Goal: Contribute content

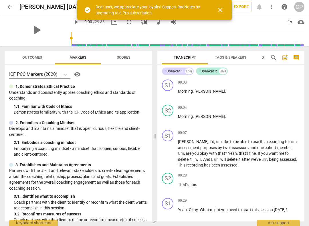
click at [9, 5] on span "arrow_back" at bounding box center [9, 6] width 7 height 7
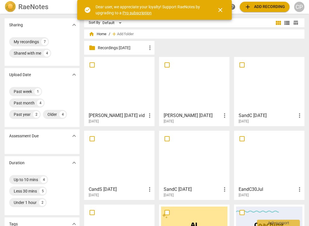
click at [277, 96] on div at bounding box center [269, 84] width 66 height 51
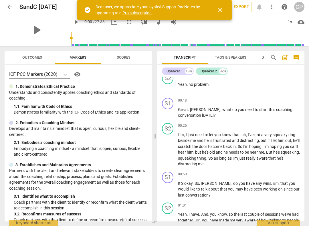
scroll to position [85, 0]
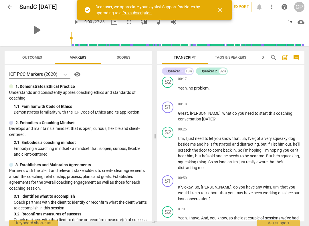
click at [287, 103] on p "Add competency" at bounding box center [286, 104] width 27 height 5
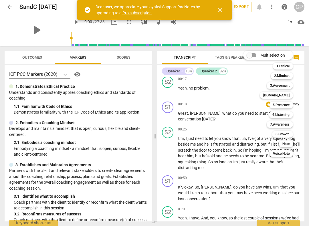
click at [287, 85] on b "3.Agreement" at bounding box center [279, 85] width 19 height 7
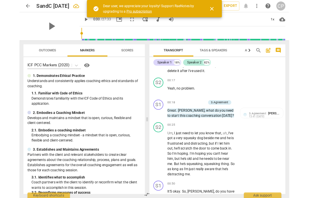
scroll to position [1, 0]
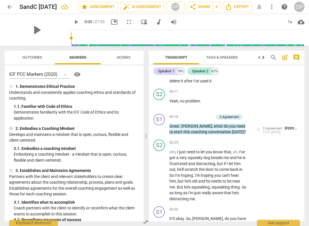
click at [174, 130] on span "to" at bounding box center [172, 132] width 5 height 5
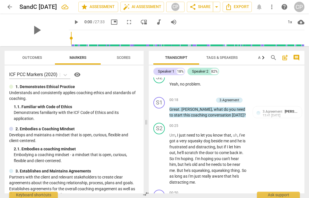
scroll to position [0, 0]
click at [276, 111] on span "3.Agreement" at bounding box center [273, 113] width 20 height 4
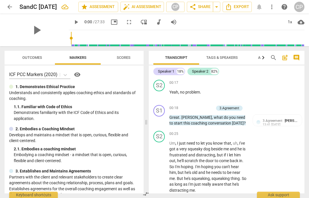
click at [291, 119] on span "[PERSON_NAME]" at bounding box center [299, 120] width 28 height 4
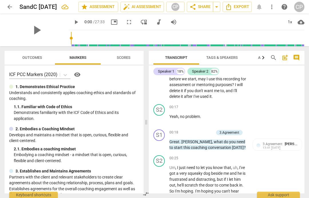
scroll to position [69, 0]
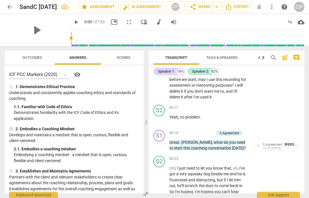
click at [199, 130] on p "Add competency" at bounding box center [200, 132] width 27 height 5
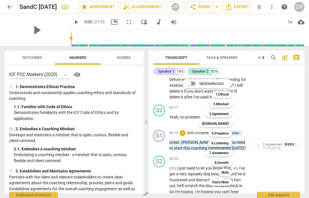
click at [225, 134] on b "5.Presence" at bounding box center [220, 133] width 17 height 7
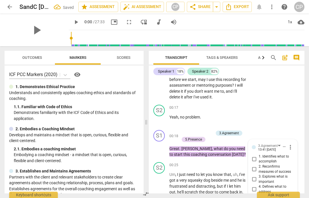
scroll to position [135, 0]
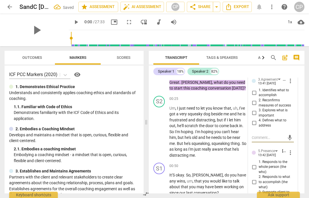
click at [254, 163] on input "1. Responds to the whole person (the who)" at bounding box center [254, 166] width 9 height 7
checkbox input "true"
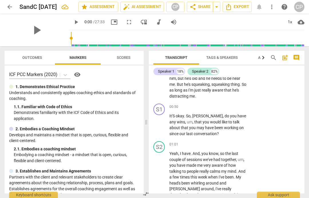
scroll to position [193, 0]
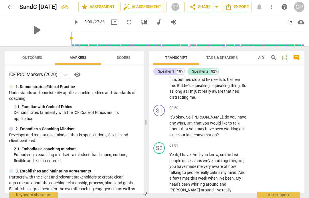
click at [226, 105] on p "Add competency" at bounding box center [229, 107] width 27 height 5
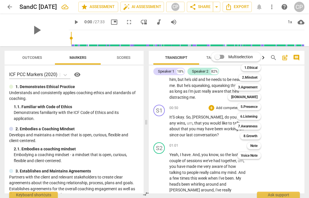
click at [254, 105] on b "5.Presence" at bounding box center [249, 106] width 17 height 7
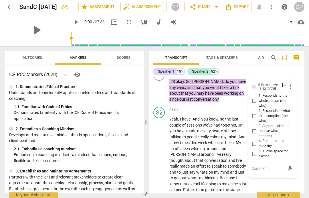
scroll to position [227, 0]
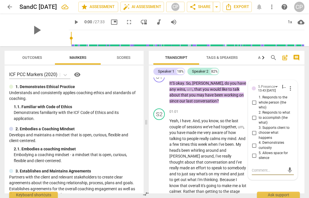
click at [252, 100] on input "1. Responds to the whole person (the who)" at bounding box center [254, 102] width 9 height 7
checkbox input "true"
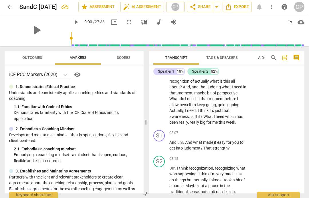
scroll to position [465, 0]
click at [245, 130] on span "keyboard_arrow_right" at bounding box center [247, 133] width 7 height 7
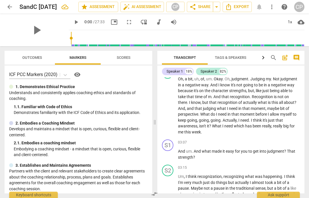
scroll to position [327, 0]
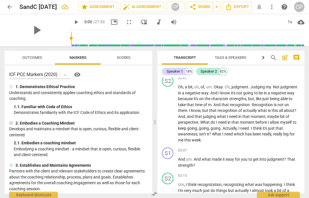
click at [293, 148] on p "Add competency" at bounding box center [286, 150] width 27 height 5
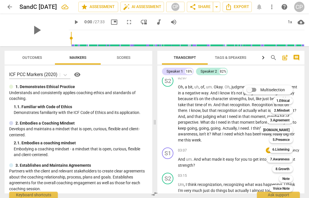
click at [285, 130] on b "[DOMAIN_NAME]" at bounding box center [277, 129] width 26 height 7
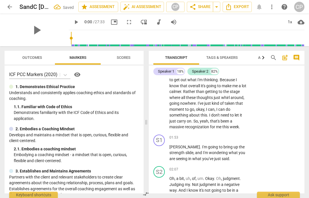
scroll to position [534, 0]
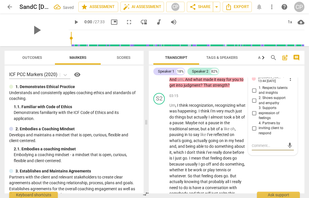
click at [254, 87] on input "1. Respects talents and insights" at bounding box center [254, 90] width 9 height 7
checkbox input "true"
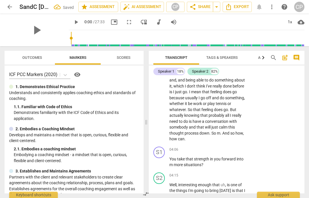
scroll to position [600, 0]
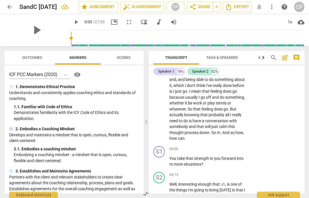
click at [171, 155] on p "You take that strength in you forward into m more situations ?" at bounding box center [208, 161] width 77 height 12
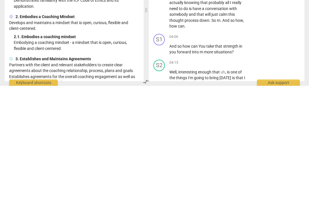
click at [200, 156] on span "And so how can You" at bounding box center [188, 158] width 37 height 5
click at [202, 156] on span "And so how can You" at bounding box center [188, 158] width 37 height 5
click at [286, 144] on div "S1 play_arrow pause 04:06 + Add competency keyboard_arrow_right And so how can …" at bounding box center [227, 157] width 156 height 26
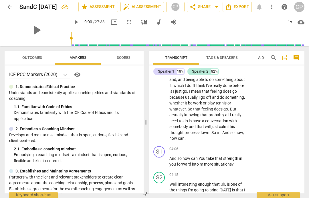
click at [203, 156] on span "You" at bounding box center [203, 158] width 8 height 5
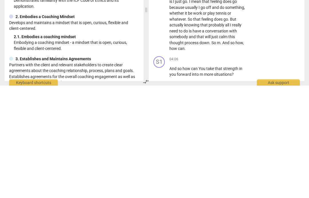
scroll to position [576, 0]
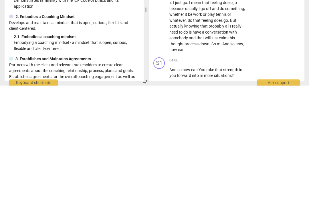
click at [184, 160] on span "can" at bounding box center [181, 162] width 7 height 5
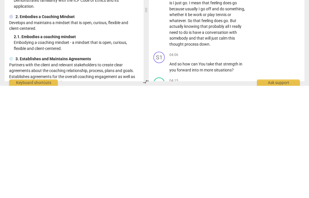
click at [207, 174] on span "take" at bounding box center [211, 176] width 9 height 5
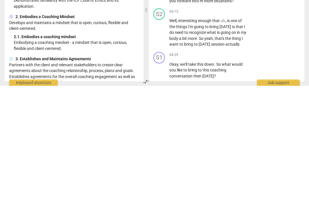
scroll to position [646, 0]
click at [244, 163] on span "keyboard_arrow_right" at bounding box center [247, 166] width 7 height 7
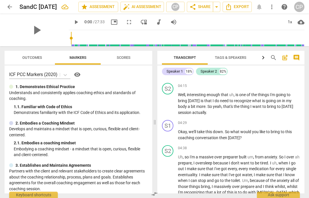
scroll to position [479, 0]
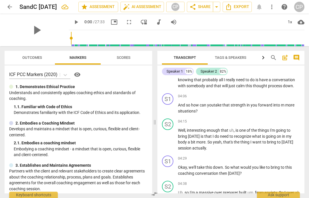
click at [286, 156] on p "Add competency" at bounding box center [286, 158] width 27 height 5
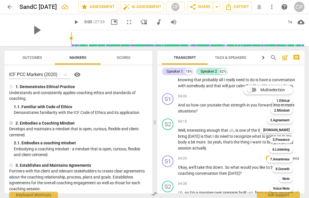
click at [281, 119] on b "3.Agreement" at bounding box center [279, 120] width 19 height 7
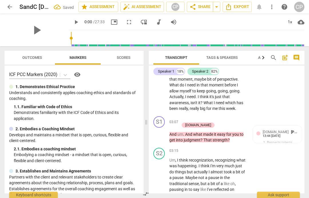
scroll to position [735, 0]
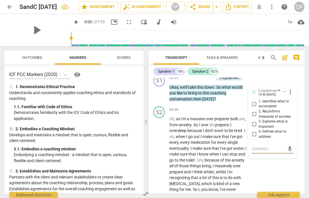
click at [255, 100] on input "1. Identifies what to accomplish" at bounding box center [254, 103] width 9 height 7
checkbox input "true"
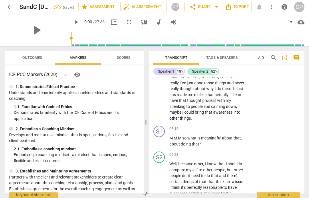
scroll to position [847, 0]
click at [245, 125] on span "keyboard_arrow_right" at bounding box center [247, 128] width 7 height 7
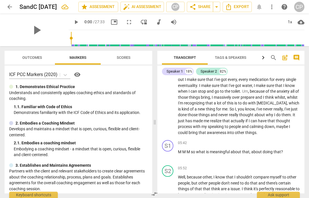
scroll to position [587, 0]
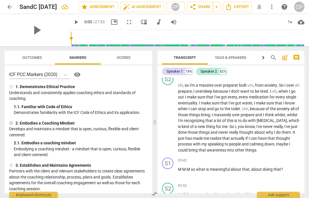
click at [289, 158] on p "Add competency" at bounding box center [286, 160] width 27 height 5
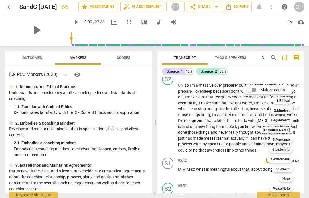
click at [282, 119] on b "3.Agreement" at bounding box center [279, 120] width 19 height 7
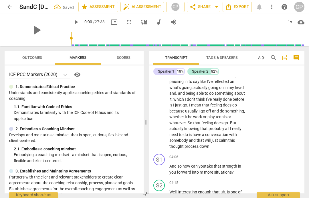
scroll to position [889, 0]
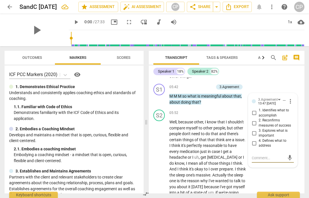
click at [255, 130] on input "3. Explores what is important" at bounding box center [254, 133] width 9 height 7
checkbox input "true"
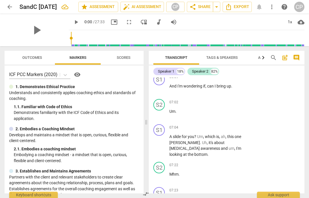
scroll to position [1080, 0]
click at [238, 124] on div "+ Add competency" at bounding box center [226, 127] width 34 height 6
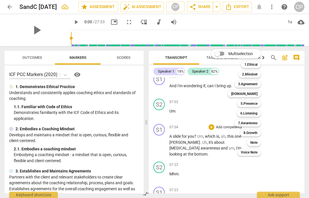
click at [254, 92] on b "[DOMAIN_NAME]" at bounding box center [245, 93] width 26 height 7
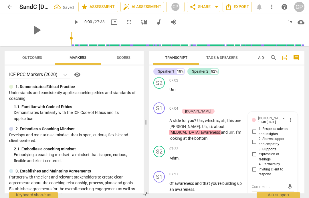
scroll to position [1110, 0]
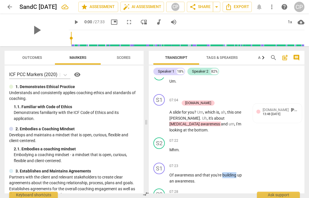
click at [225, 163] on p "Add competency" at bounding box center [229, 165] width 27 height 5
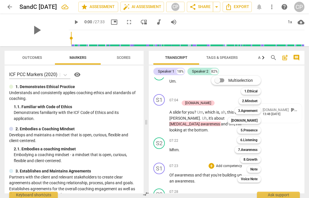
click at [253, 120] on b "[DOMAIN_NAME]" at bounding box center [245, 120] width 26 height 7
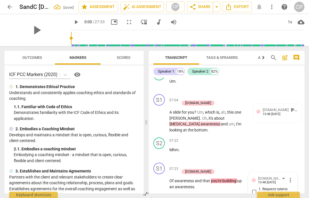
scroll to position [1182, 0]
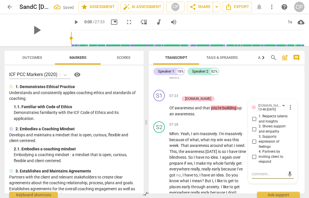
click at [254, 153] on input "4. Partners by inviting client to respond" at bounding box center [254, 156] width 9 height 7
checkbox input "true"
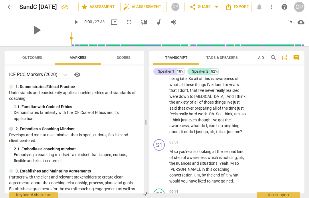
scroll to position [1307, 0]
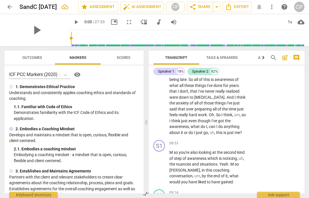
click at [234, 141] on p "Add competency" at bounding box center [229, 143] width 27 height 5
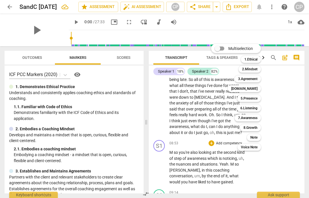
click at [252, 89] on b "[DOMAIN_NAME]" at bounding box center [245, 88] width 26 height 7
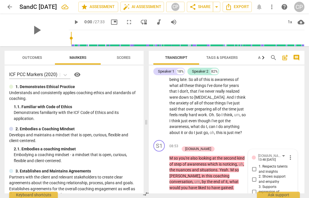
checkbox input "true"
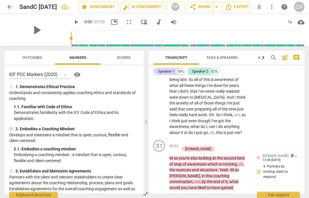
click at [207, 140] on p "Add competency" at bounding box center [200, 142] width 27 height 5
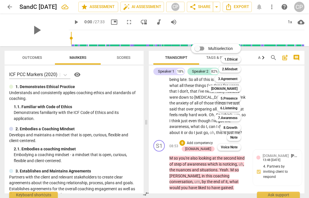
click at [233, 77] on b "3.Agreement" at bounding box center [227, 78] width 19 height 7
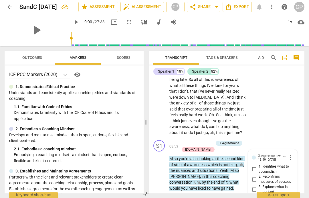
click at [254, 176] on input "2. Reconfirms measures of success" at bounding box center [254, 179] width 9 height 7
checkbox input "true"
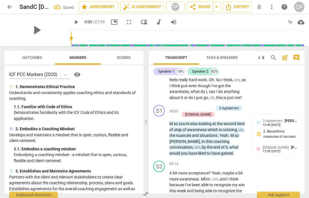
scroll to position [1350, 0]
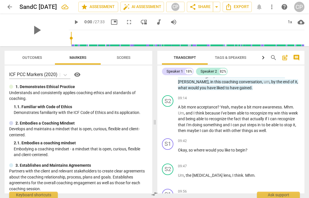
scroll to position [999, 0]
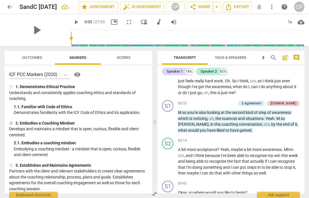
click at [286, 181] on p "Add competency" at bounding box center [286, 183] width 27 height 5
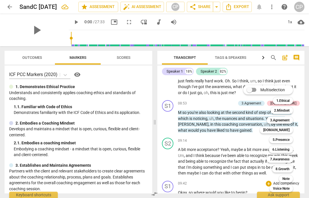
click at [284, 120] on b "3.Agreement" at bounding box center [279, 120] width 19 height 7
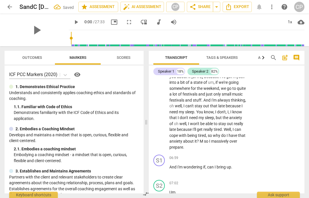
scroll to position [1453, 0]
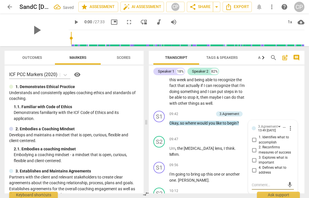
click at [258, 166] on input "4. Defines what to address" at bounding box center [254, 169] width 9 height 7
checkbox input "true"
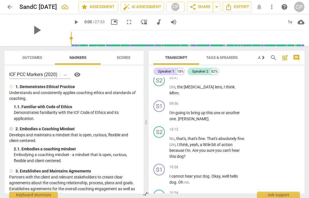
scroll to position [1515, 0]
click at [233, 164] on p "Add competency" at bounding box center [229, 166] width 27 height 5
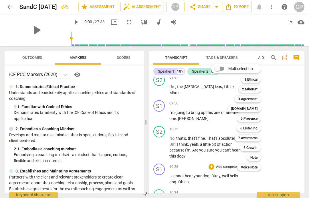
click at [252, 119] on b "5.Presence" at bounding box center [249, 118] width 17 height 7
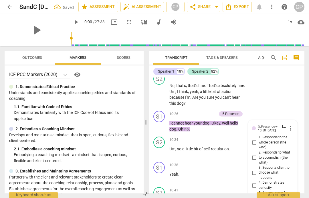
scroll to position [1567, 0]
click at [256, 139] on input "1. Responds to the whole person (the who)" at bounding box center [254, 142] width 9 height 7
checkbox input "true"
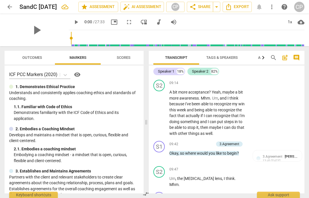
scroll to position [1423, 0]
click at [244, 192] on span "keyboard_arrow_right" at bounding box center [247, 195] width 7 height 7
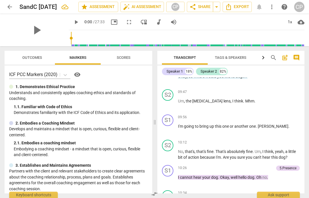
scroll to position [1115, 0]
click at [285, 115] on p "Add competency" at bounding box center [286, 117] width 27 height 5
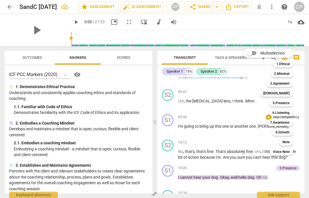
click at [285, 91] on b "[DOMAIN_NAME]" at bounding box center [277, 93] width 26 height 7
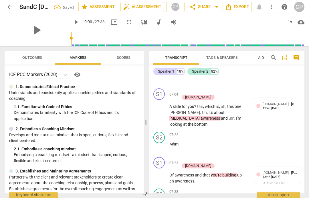
scroll to position [1513, 0]
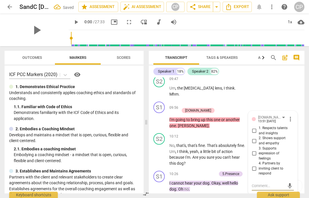
click at [256, 165] on input "4. Partners by inviting client to respond" at bounding box center [254, 168] width 9 height 7
checkbox input "true"
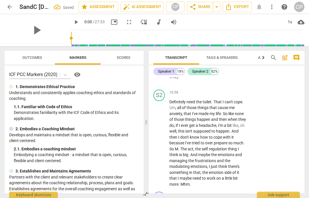
scroll to position [1739, 0]
click at [237, 192] on p "Add competency" at bounding box center [229, 194] width 27 height 5
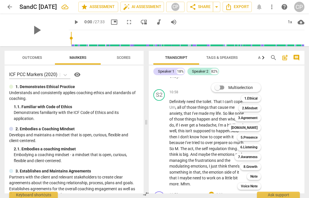
click at [254, 146] on b "6.Listening" at bounding box center [249, 147] width 17 height 7
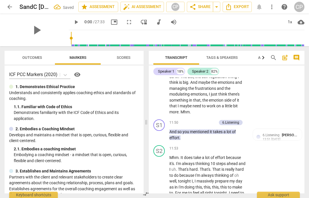
scroll to position [1, 0]
click at [237, 145] on div "+ Add competency" at bounding box center [226, 148] width 34 height 6
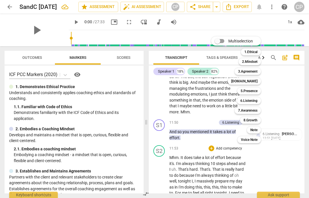
click at [252, 100] on b "6.Listening" at bounding box center [249, 100] width 17 height 7
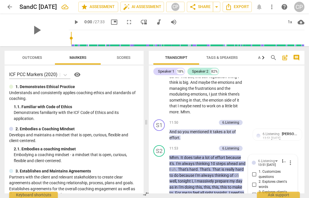
click at [254, 181] on input "2. Explores client's words" at bounding box center [254, 184] width 9 height 7
checkbox input "true"
click at [293, 159] on span "more_vert" at bounding box center [290, 162] width 7 height 7
click at [292, 115] on li "Delete" at bounding box center [295, 114] width 20 height 11
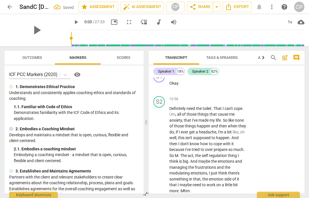
scroll to position [0, 0]
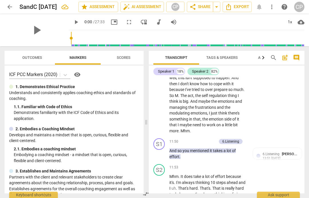
click at [276, 152] on span "6.Listening" at bounding box center [271, 154] width 17 height 4
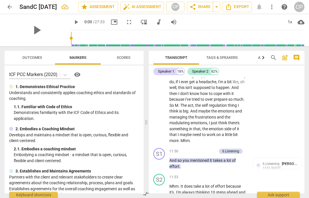
click at [291, 161] on span "[PERSON_NAME]" at bounding box center [296, 163] width 28 height 4
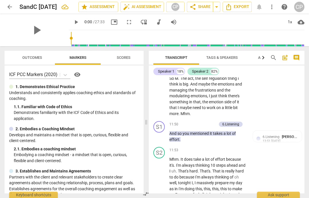
scroll to position [1810, 0]
click at [274, 139] on div "13:51 [DATE]" at bounding box center [272, 141] width 18 height 4
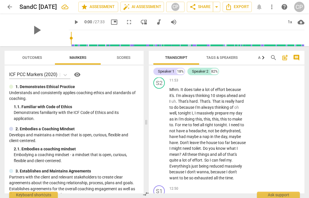
scroll to position [1879, 0]
click at [229, 186] on p "Add competency" at bounding box center [229, 188] width 27 height 5
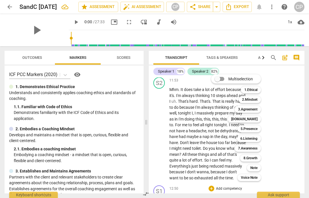
click at [252, 138] on b "6.Listening" at bounding box center [249, 138] width 17 height 7
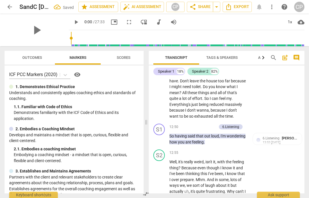
scroll to position [0, 0]
click at [271, 137] on span "6.Listening" at bounding box center [271, 139] width 17 height 4
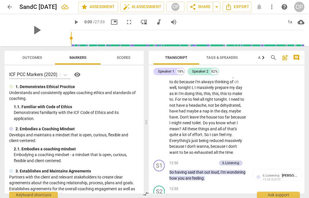
scroll to position [1912, 0]
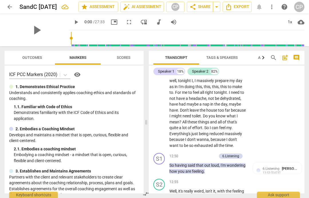
click at [275, 166] on span "6.Listening" at bounding box center [271, 168] width 17 height 4
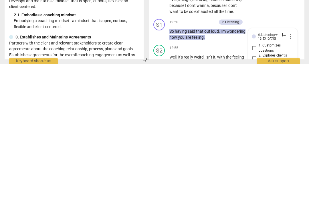
checkbox input "true"
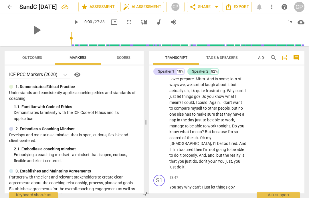
scroll to position [2042, 0]
click at [236, 175] on p "Add competency" at bounding box center [229, 177] width 27 height 5
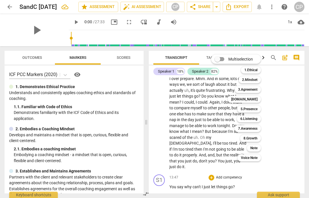
click at [256, 120] on b "6.Listening" at bounding box center [249, 118] width 17 height 7
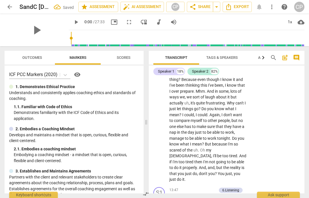
scroll to position [0, 0]
click at [233, 185] on div "S1 play_arrow pause 13:47 + Add competency 6.Listening keyboard_arrow_right You…" at bounding box center [227, 197] width 156 height 25
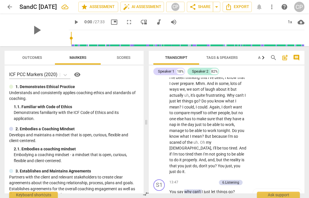
click at [278, 193] on span "6.Listening" at bounding box center [271, 195] width 17 height 4
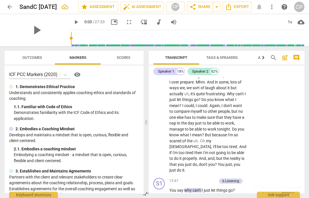
click at [294, 191] on span "[PERSON_NAME]" at bounding box center [296, 193] width 28 height 4
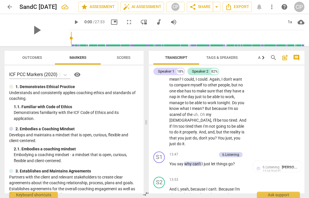
click at [281, 164] on div "6.Listening Catherine Preston" at bounding box center [281, 166] width 36 height 5
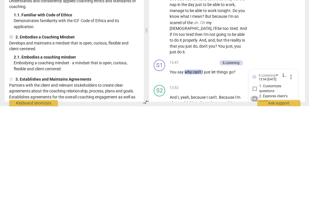
click at [255, 187] on input "2. Explores client's words" at bounding box center [254, 190] width 9 height 7
checkbox input "true"
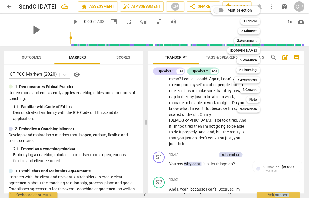
click at [273, 142] on div at bounding box center [154, 99] width 309 height 198
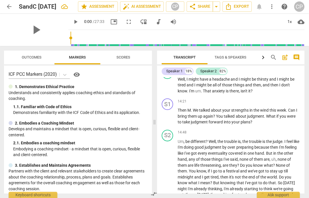
scroll to position [1544, 0]
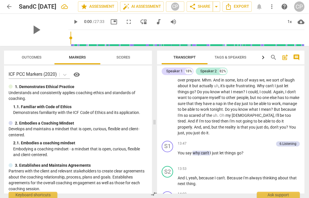
click at [291, 191] on div "+ Add competency" at bounding box center [283, 194] width 34 height 6
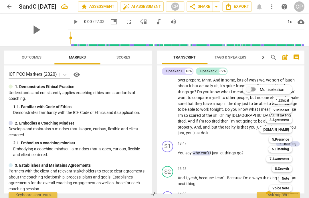
click at [284, 158] on b "7.Awareness" at bounding box center [279, 158] width 19 height 7
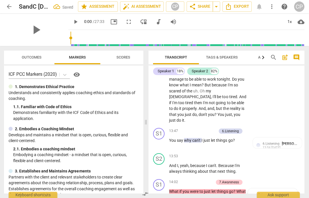
scroll to position [2072, 0]
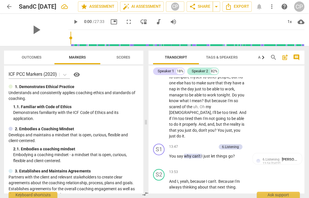
checkbox input "true"
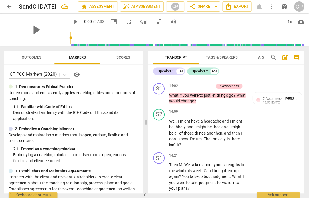
scroll to position [2183, 0]
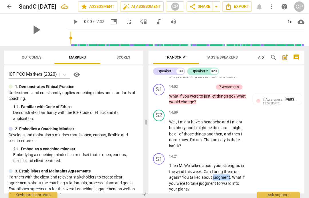
click at [229, 153] on div "+ Add competency" at bounding box center [226, 156] width 34 height 6
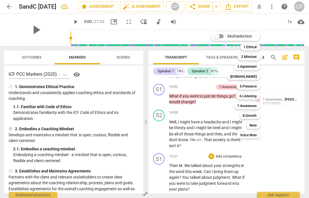
click at [249, 104] on b "7.Awareness" at bounding box center [247, 105] width 19 height 7
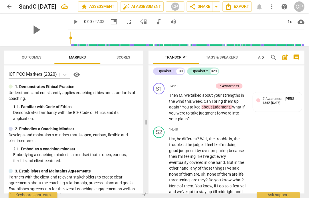
scroll to position [2150, 0]
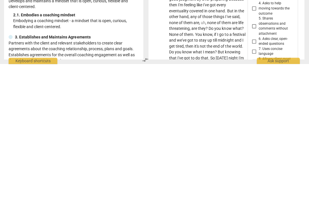
scroll to position [0, 0]
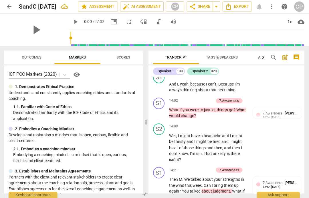
scroll to position [2169, 0]
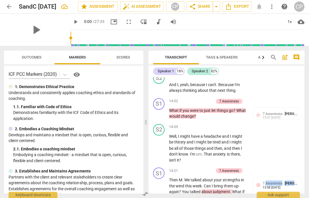
click at [284, 165] on div "S1 play_arrow pause 14:21 + Add competency 7.Awareness keyboard_arrow_right The…" at bounding box center [227, 187] width 156 height 44
click at [288, 181] on span "[PERSON_NAME]" at bounding box center [299, 183] width 28 height 4
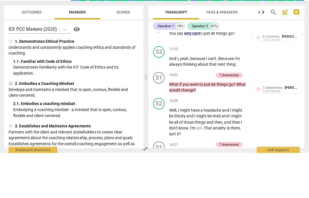
scroll to position [0, 0]
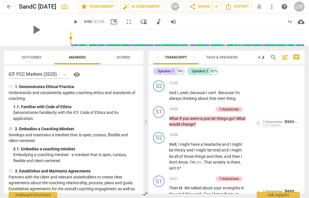
scroll to position [2161, 0]
click at [19, 99] on p "Understands and consistently applies coaching ethics and standards of coaching." at bounding box center [74, 96] width 130 height 12
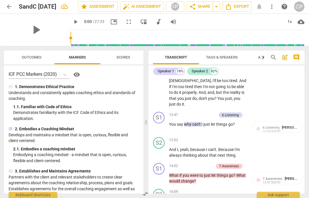
scroll to position [2104, 0]
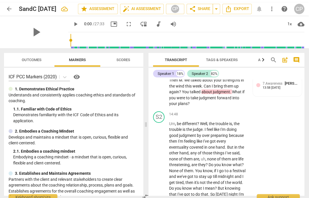
scroll to position [2150, 0]
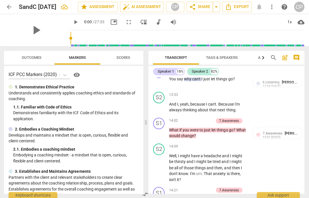
click at [15, 83] on div "ICF PCC Markers (2020) visibility 1. Demonstrates Ethical Practice Understands …" at bounding box center [74, 129] width 139 height 128
click at [197, 187] on div "+ Add competency" at bounding box center [197, 190] width 34 height 6
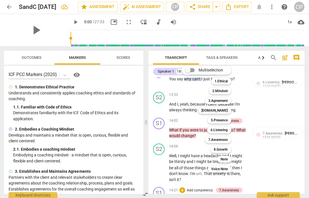
click at [221, 139] on b "7.Awareness" at bounding box center [218, 139] width 19 height 7
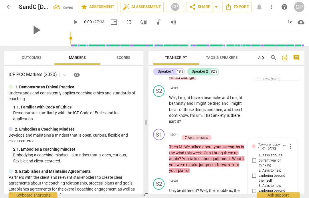
scroll to position [2207, 0]
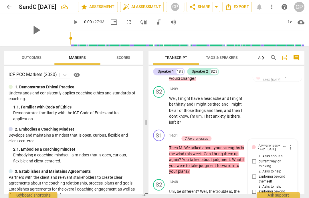
click at [254, 188] on input "3. Asks to help exploring beyond situation" at bounding box center [254, 191] width 9 height 7
checkbox input "true"
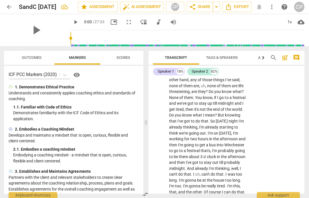
scroll to position [2347, 0]
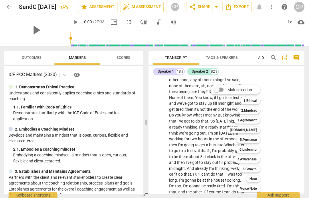
click at [254, 139] on b "5.Presence" at bounding box center [248, 139] width 17 height 7
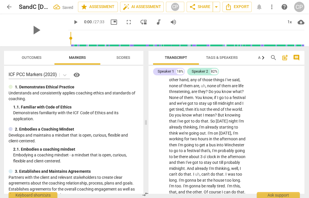
scroll to position [2444, 0]
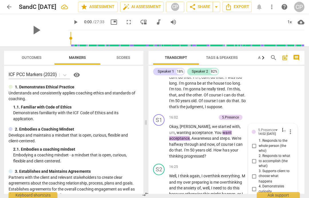
click at [255, 172] on input "3. Supports client to choose what happens" at bounding box center [254, 175] width 9 height 7
checkbox input "true"
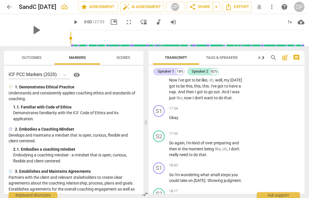
scroll to position [2704, 0]
click at [266, 68] on div "Speaker 1 18% Speaker 2 82%" at bounding box center [227, 71] width 147 height 10
click at [232, 162] on p "Add competency" at bounding box center [229, 164] width 27 height 5
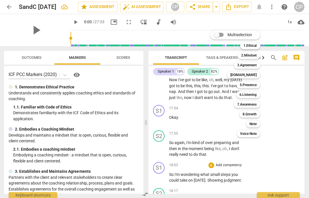
click at [250, 103] on b "7.Awareness" at bounding box center [247, 104] width 19 height 7
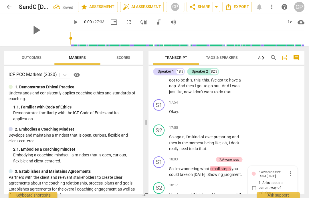
scroll to position [2710, 0]
checkbox input "true"
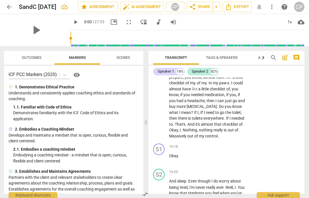
scroll to position [2902, 0]
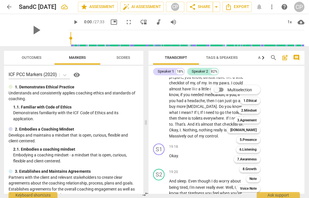
click at [252, 148] on b "6.Listening" at bounding box center [248, 149] width 17 height 7
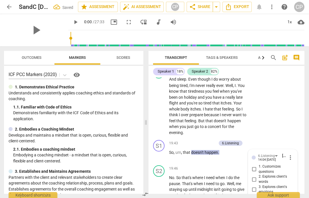
scroll to position [3003, 0]
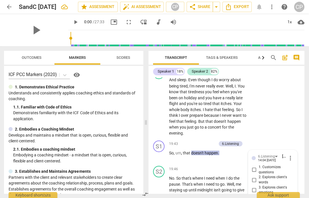
click at [255, 176] on input "2. Explores client's words" at bounding box center [254, 179] width 9 height 7
checkbox input "true"
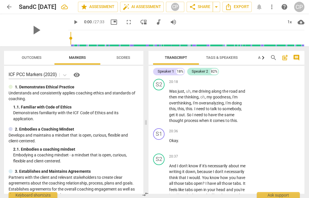
scroll to position [3210, 0]
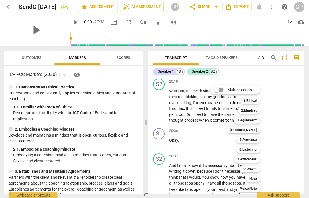
click at [251, 157] on b "7.Awareness" at bounding box center [247, 158] width 19 height 7
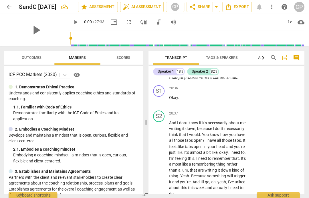
scroll to position [0, 0]
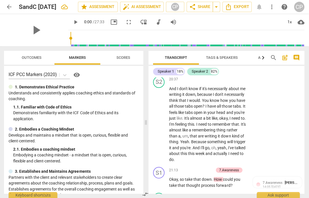
scroll to position [3287, 0]
click at [274, 180] on span "7.Awareness" at bounding box center [273, 182] width 20 height 4
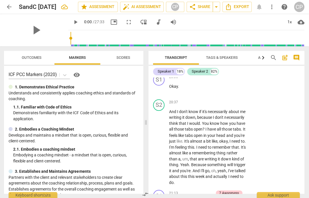
scroll to position [0, 0]
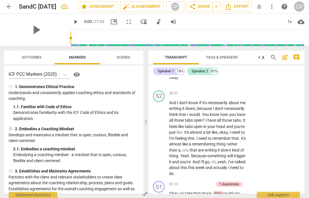
click at [274, 199] on div "14:05 [DATE]" at bounding box center [272, 201] width 18 height 4
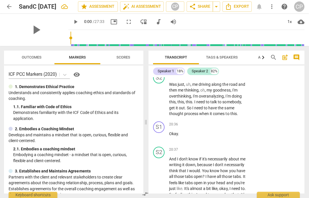
scroll to position [3216, 0]
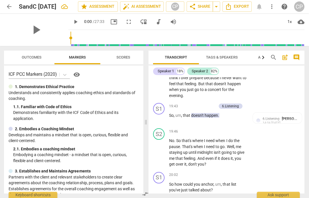
click at [295, 57] on span "comment" at bounding box center [296, 57] width 7 height 7
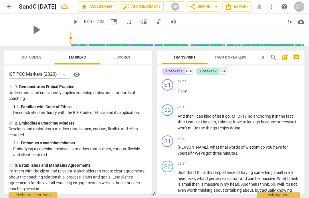
scroll to position [3038, 0]
click at [299, 54] on span "comment" at bounding box center [296, 57] width 7 height 7
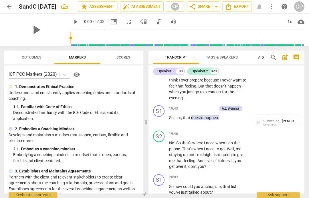
click at [77, 55] on span "Markers" at bounding box center [78, 57] width 17 height 4
click at [127, 53] on button "Scores" at bounding box center [124, 58] width 46 height 14
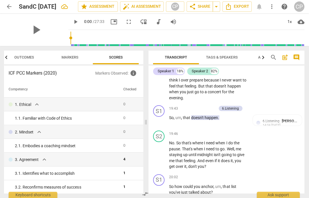
scroll to position [0, 0]
click at [284, 54] on button "post_add" at bounding box center [285, 57] width 9 height 9
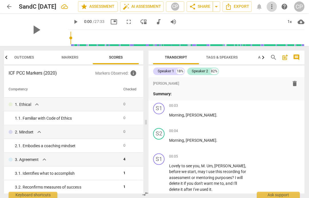
click at [272, 5] on span "more_vert" at bounding box center [272, 6] width 7 height 7
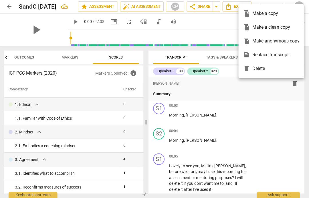
click at [260, 113] on div at bounding box center [154, 99] width 309 height 198
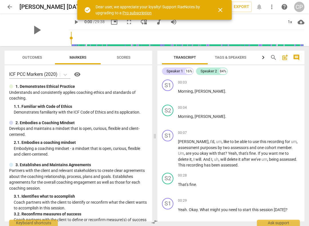
click at [10, 5] on span "arrow_back" at bounding box center [9, 6] width 7 height 7
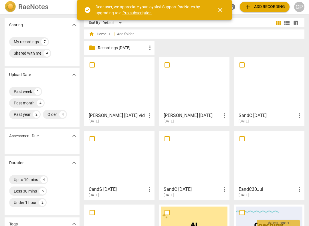
click at [274, 91] on div at bounding box center [269, 84] width 66 height 51
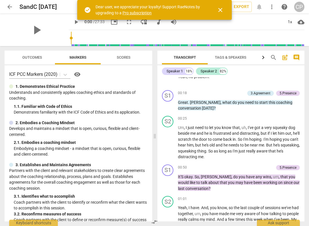
scroll to position [97, 0]
